Goal: Task Accomplishment & Management: Manage account settings

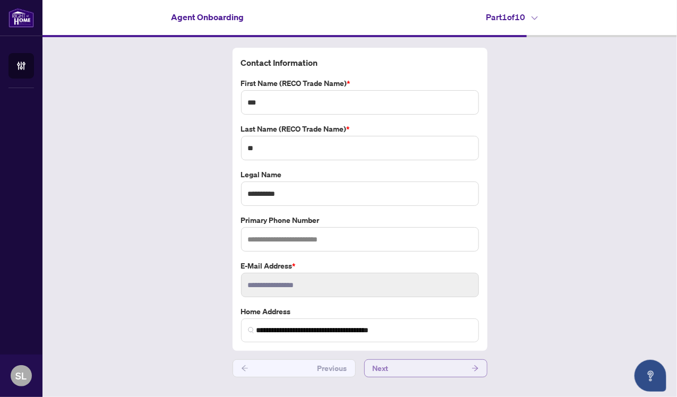
click at [410, 362] on button "Next" at bounding box center [425, 369] width 123 height 18
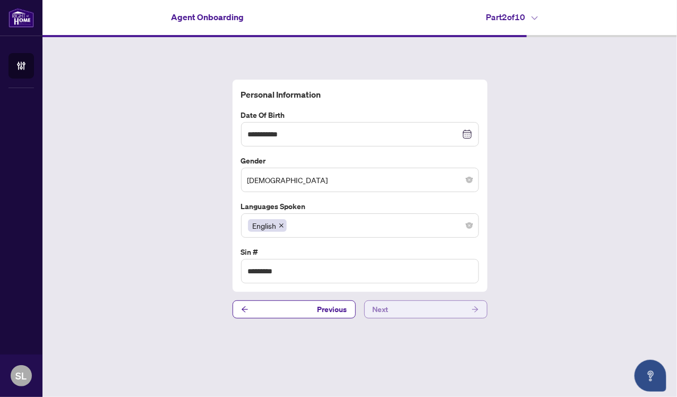
click at [413, 309] on button "Next" at bounding box center [425, 310] width 123 height 18
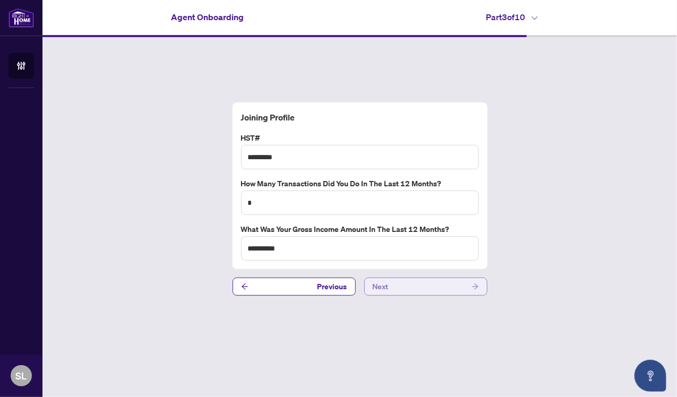
click at [411, 285] on button "Next" at bounding box center [425, 287] width 123 height 18
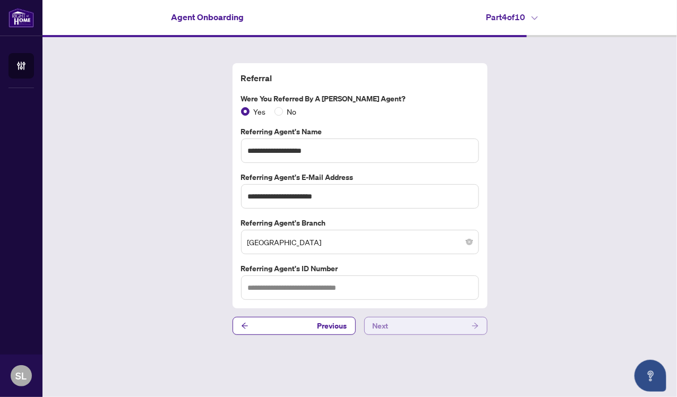
click at [411, 324] on button "Next" at bounding box center [425, 326] width 123 height 18
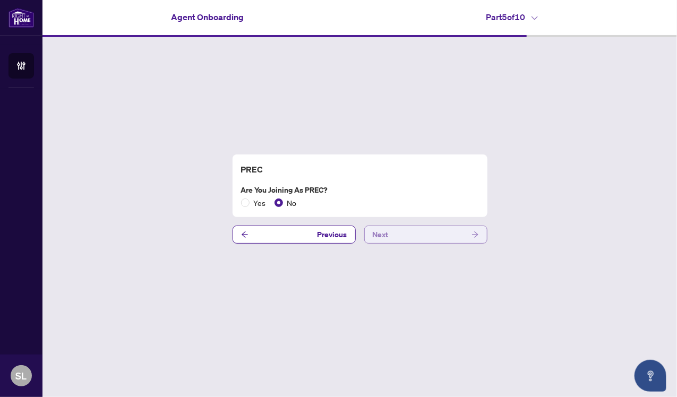
click at [396, 233] on button "Next" at bounding box center [425, 235] width 123 height 18
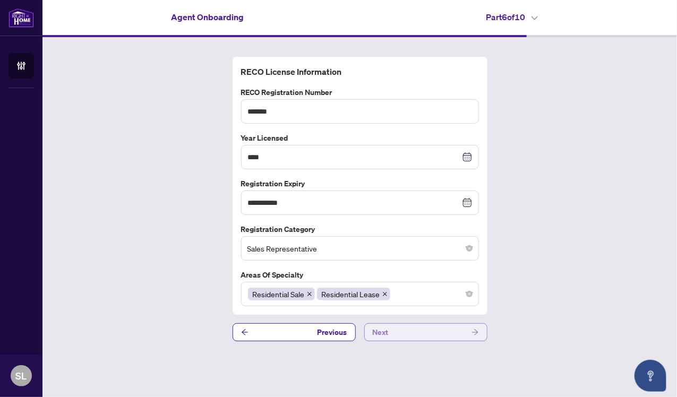
click at [418, 338] on button "Next" at bounding box center [425, 333] width 123 height 18
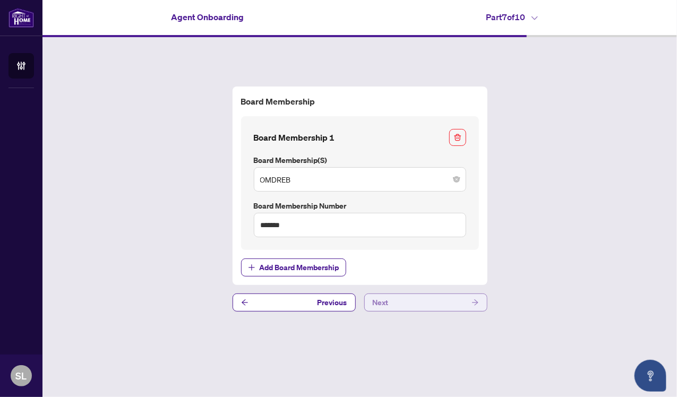
click at [414, 299] on button "Next" at bounding box center [425, 303] width 123 height 18
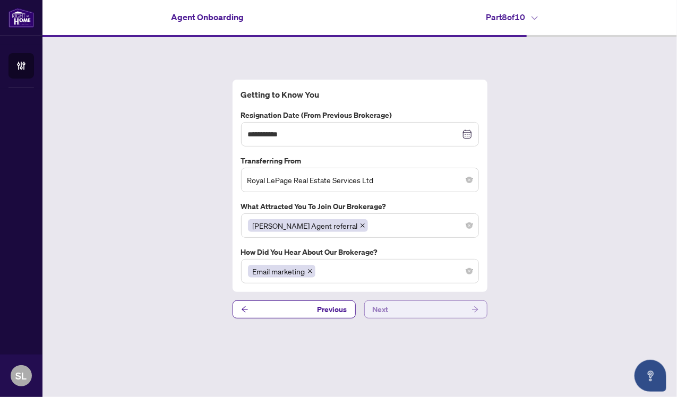
click at [415, 309] on button "Next" at bounding box center [425, 310] width 123 height 18
